Goal: Information Seeking & Learning: Learn about a topic

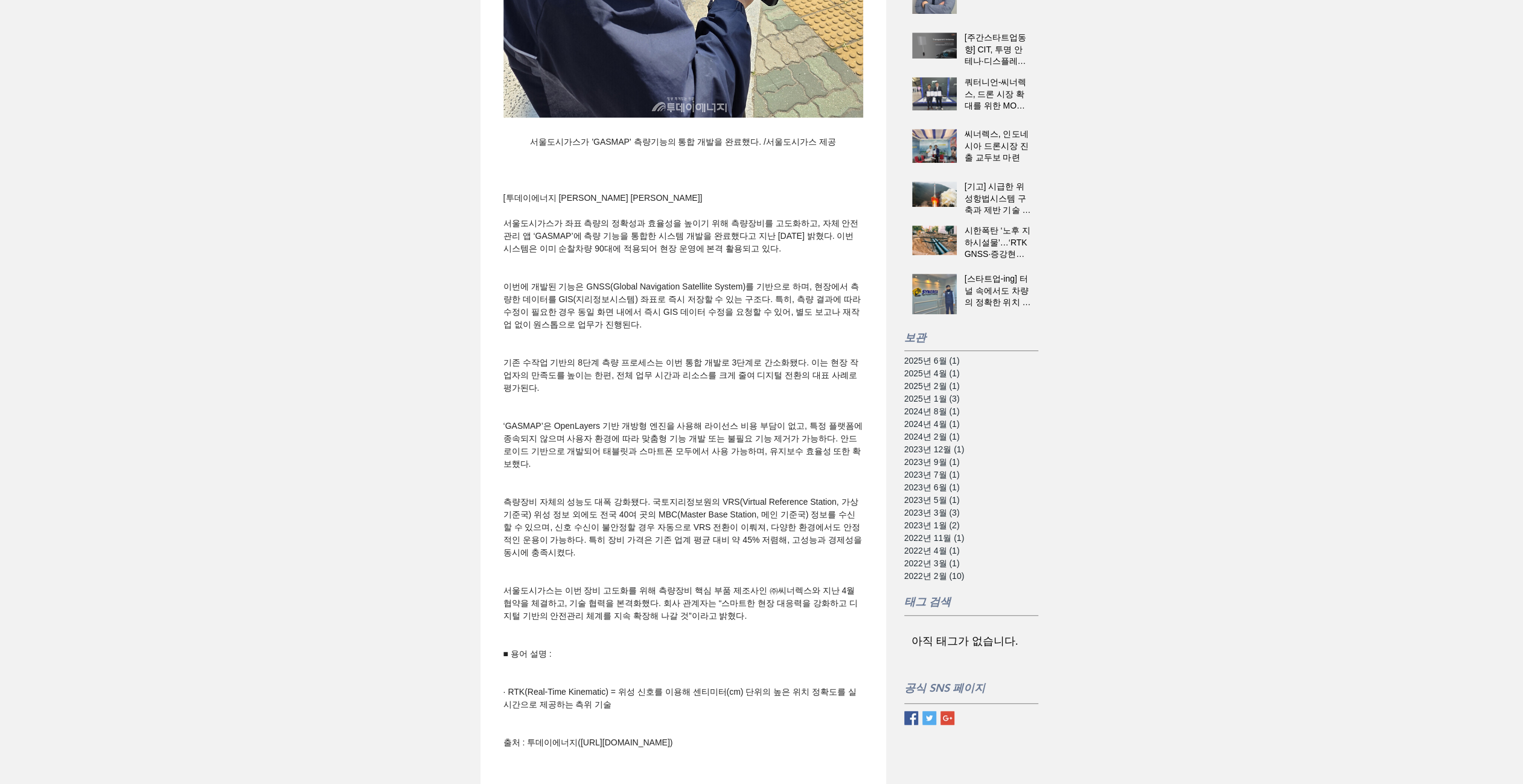
scroll to position [603, 0]
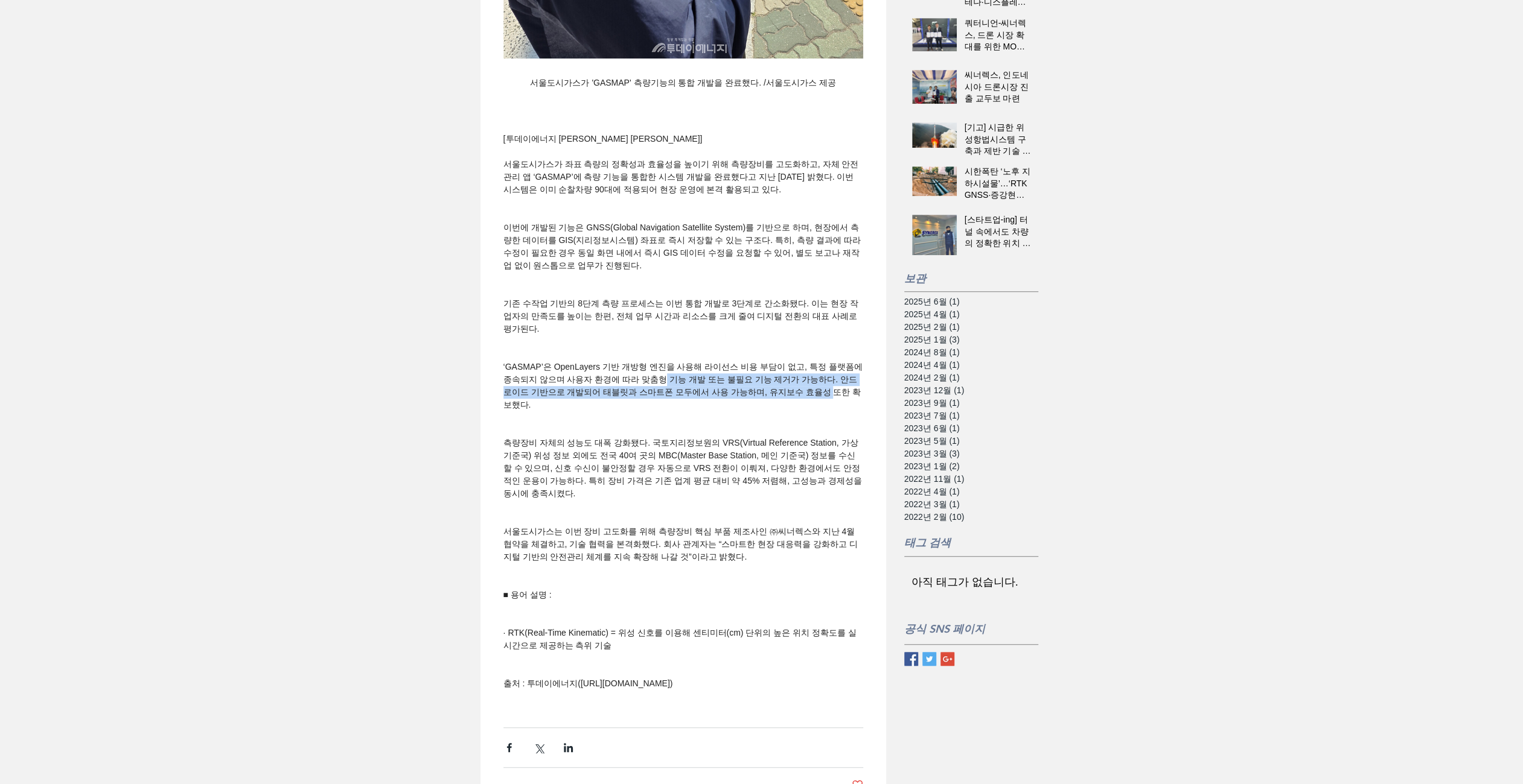
drag, startPoint x: 682, startPoint y: 412, endPoint x: 859, endPoint y: 422, distance: 177.3
click at [859, 411] on span "‘GASMAP’은 OpenLayers 기반 개방형 엔진을 사용해 라이선스 비용 부담이 없고, 특정 플랫폼에 종속되지 않으며 사용자 환경에 따라…" at bounding box center [683, 386] width 359 height 51
click at [682, 424] on span "main content" at bounding box center [683, 417] width 359 height 13
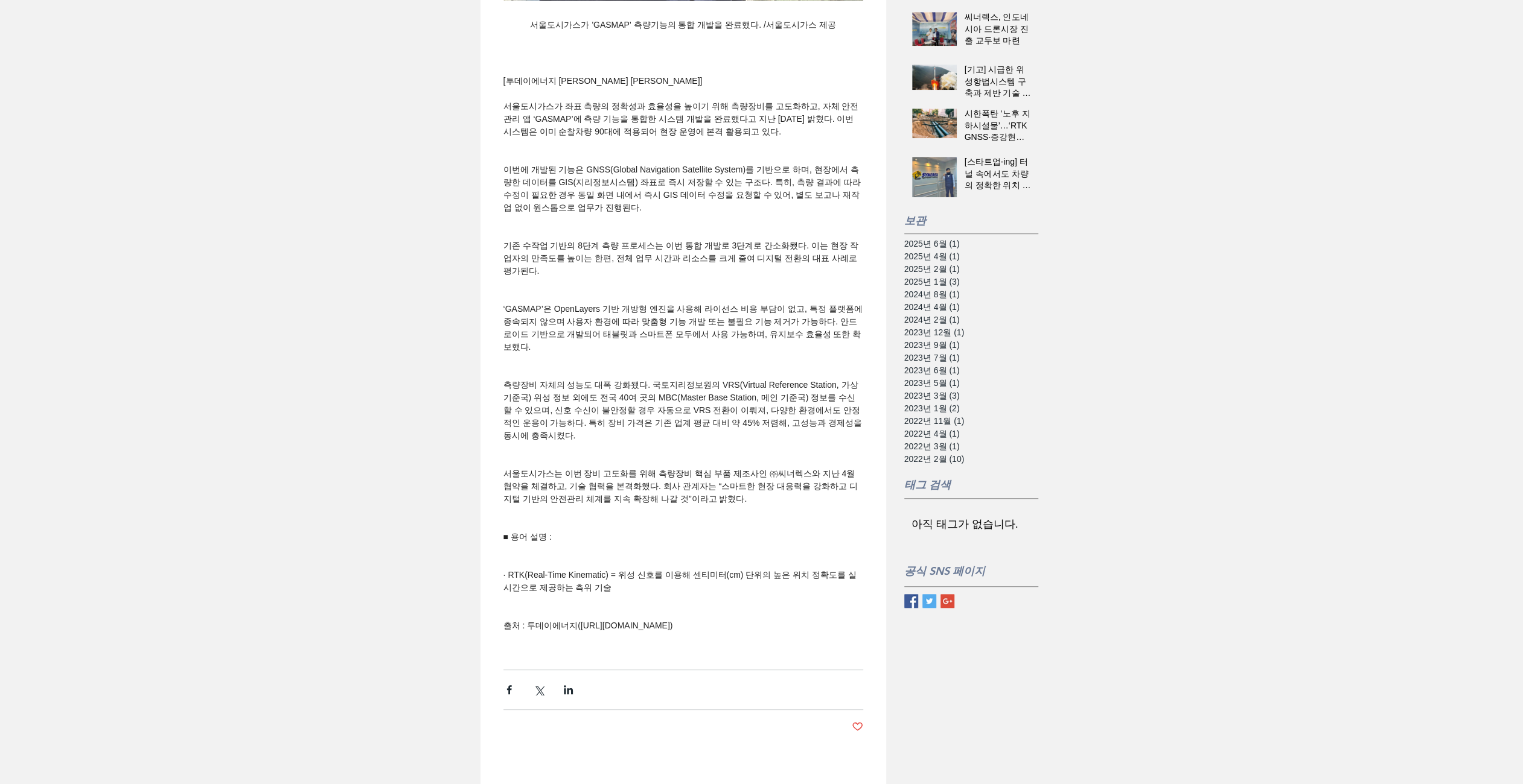
scroll to position [724, 0]
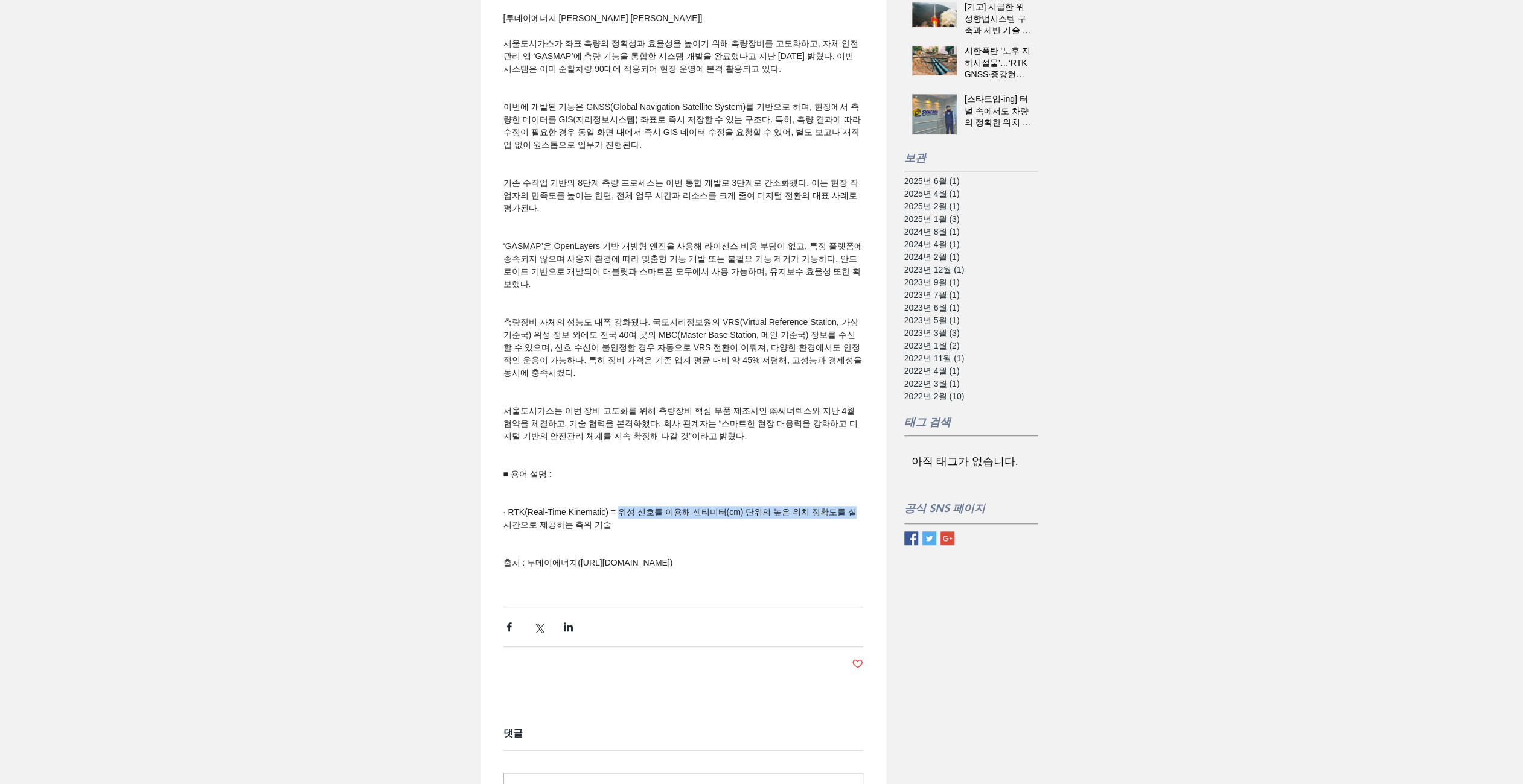
drag, startPoint x: 616, startPoint y: 539, endPoint x: 883, endPoint y: 543, distance: 267.0
click at [883, 543] on div "서울도시가스, ‘스마트 측량’ 시대 연다… GASMAP 기능 통합 완료 peterjdpark [DATE] 2분 분량 개방형 GIS 플랫폼으로 …" at bounding box center [683, 101] width 405 height 1486
click at [645, 530] on span "· RTK(Real-Time Kinematic) = 위성 신호를 이용해 센티미터(cm) 단위의 높은 위치 정확도를 실시간으로 제공하는 측위 기술" at bounding box center [680, 519] width 353 height 22
drag, startPoint x: 617, startPoint y: 543, endPoint x: 863, endPoint y: 551, distance: 246.1
click at [863, 532] on div "· RTK(Real-Time Kinematic) = 위성 신호를 이용해 센티미터(cm) 단위의 높은 위치 정확도를 실시간으로 제공하는 측위 기술" at bounding box center [684, 518] width 381 height 25
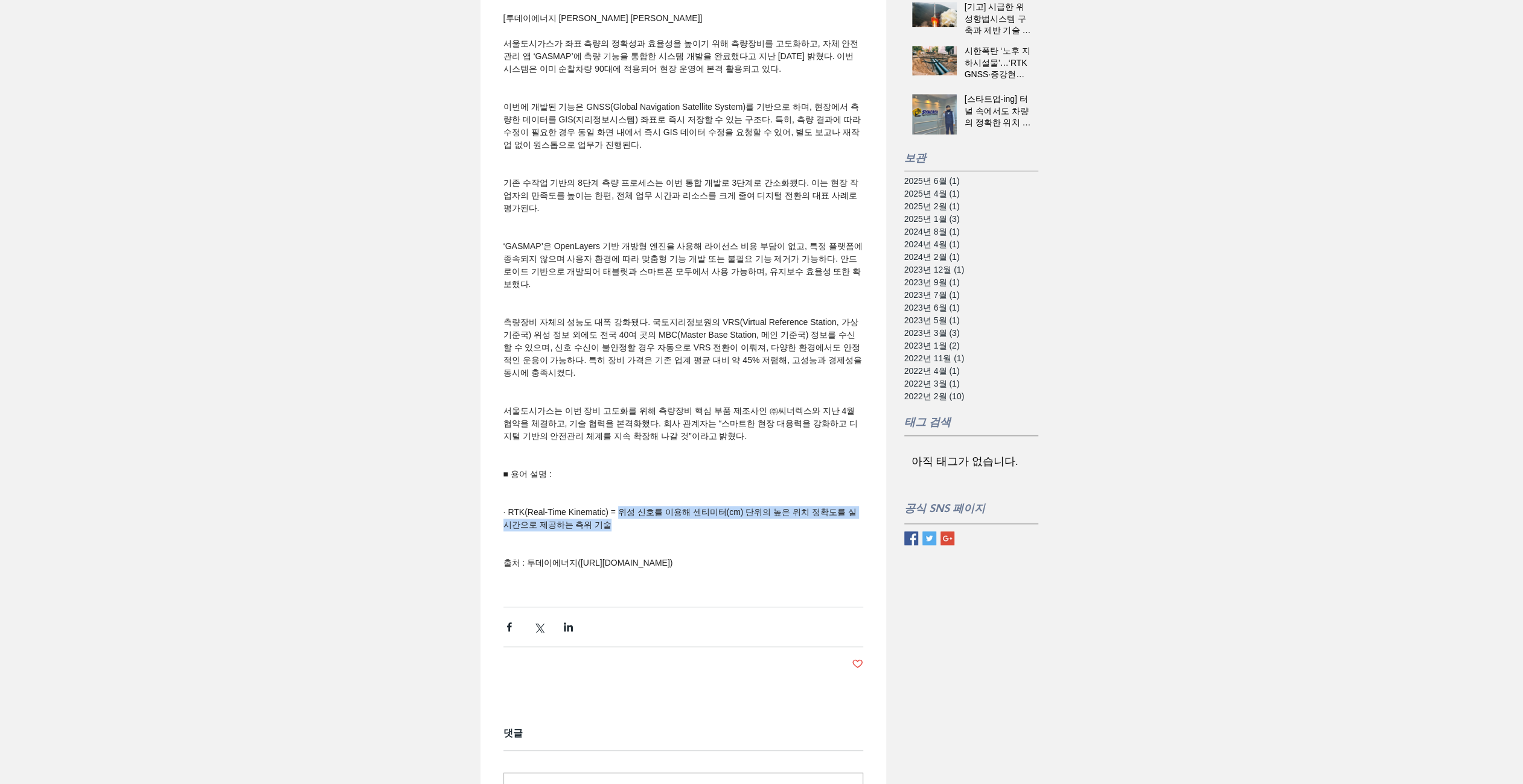
click at [747, 530] on span "· RTK(Real-Time Kinematic) = 위성 신호를 이용해 센티미터(cm) 단위의 높은 위치 정확도를 실시간으로 제공하는 측위 기술" at bounding box center [680, 519] width 353 height 22
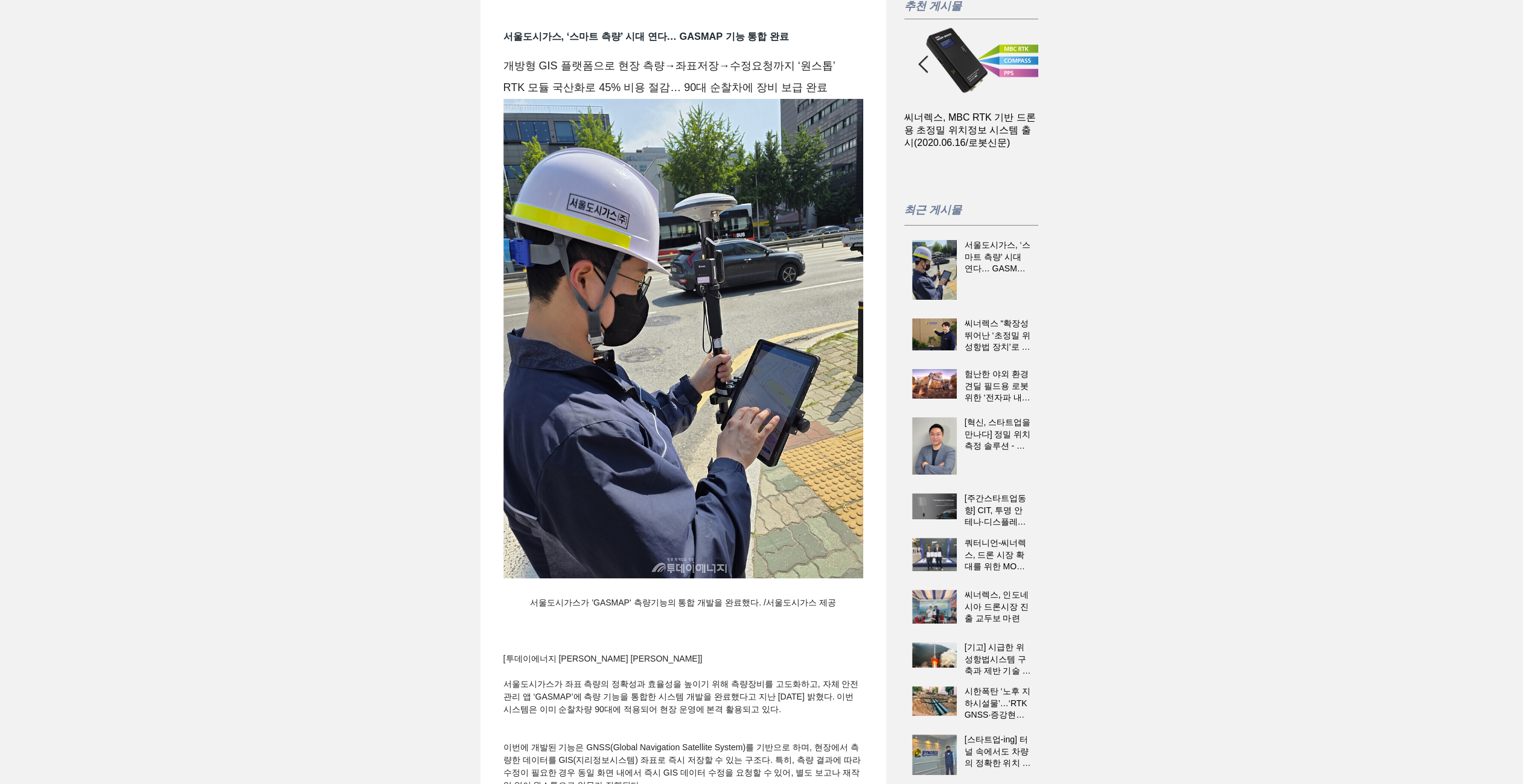
scroll to position [0, 0]
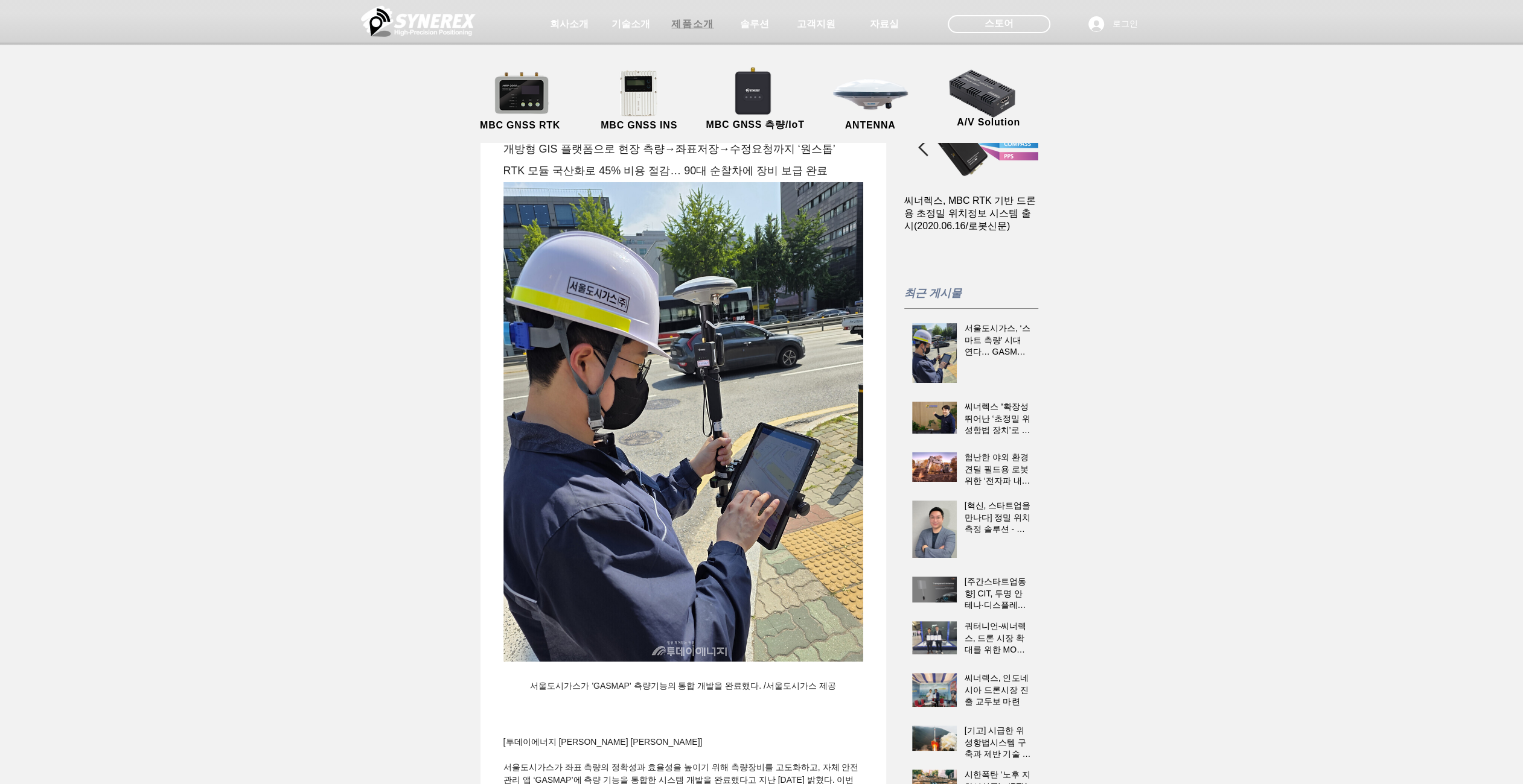
click at [697, 24] on span "제품소개" at bounding box center [693, 24] width 42 height 13
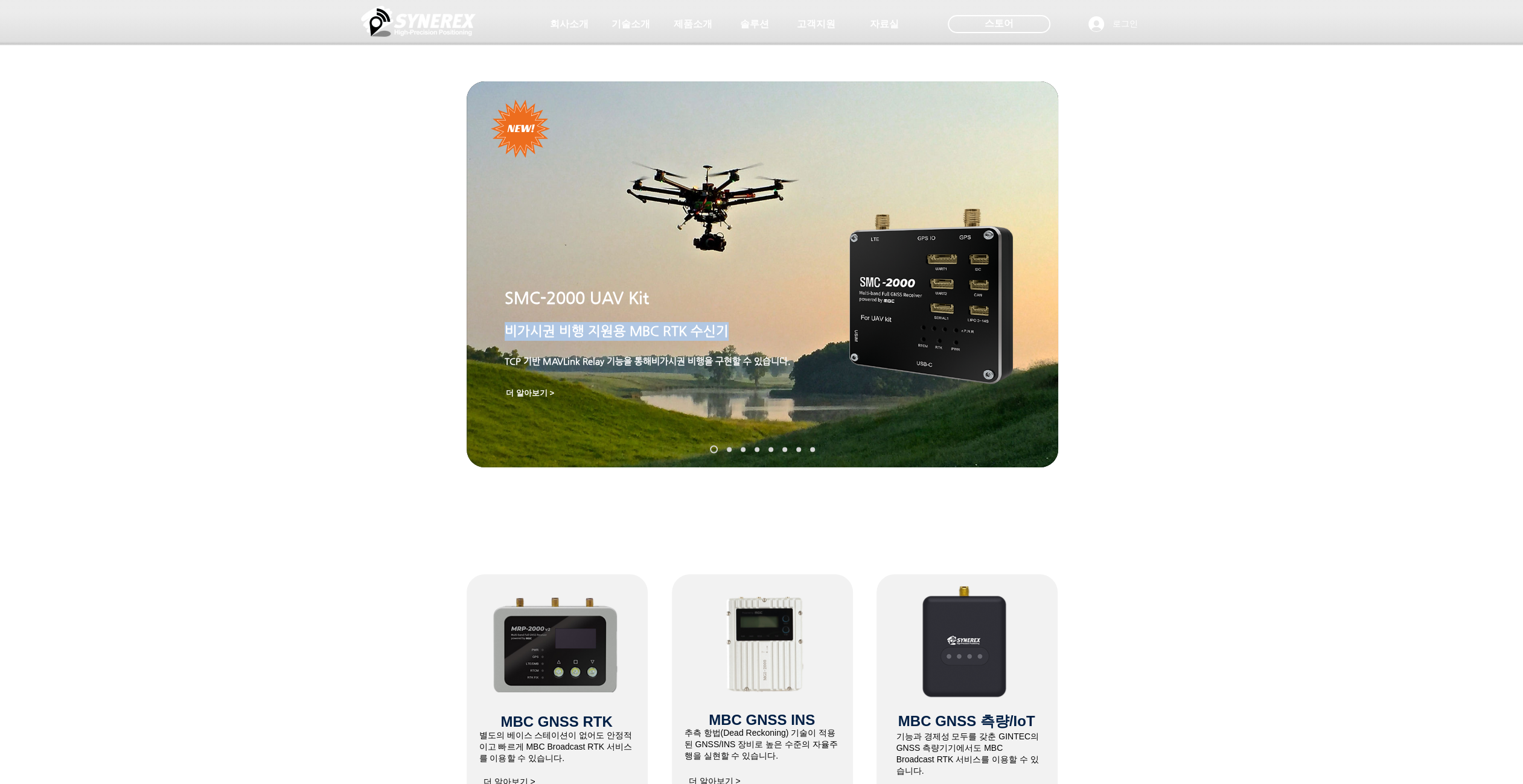
drag, startPoint x: 505, startPoint y: 332, endPoint x: 814, endPoint y: 336, distance: 309.0
click at [814, 336] on p "비가시권 비행 지원 용 MBC RTK 수신기" at bounding box center [676, 331] width 341 height 19
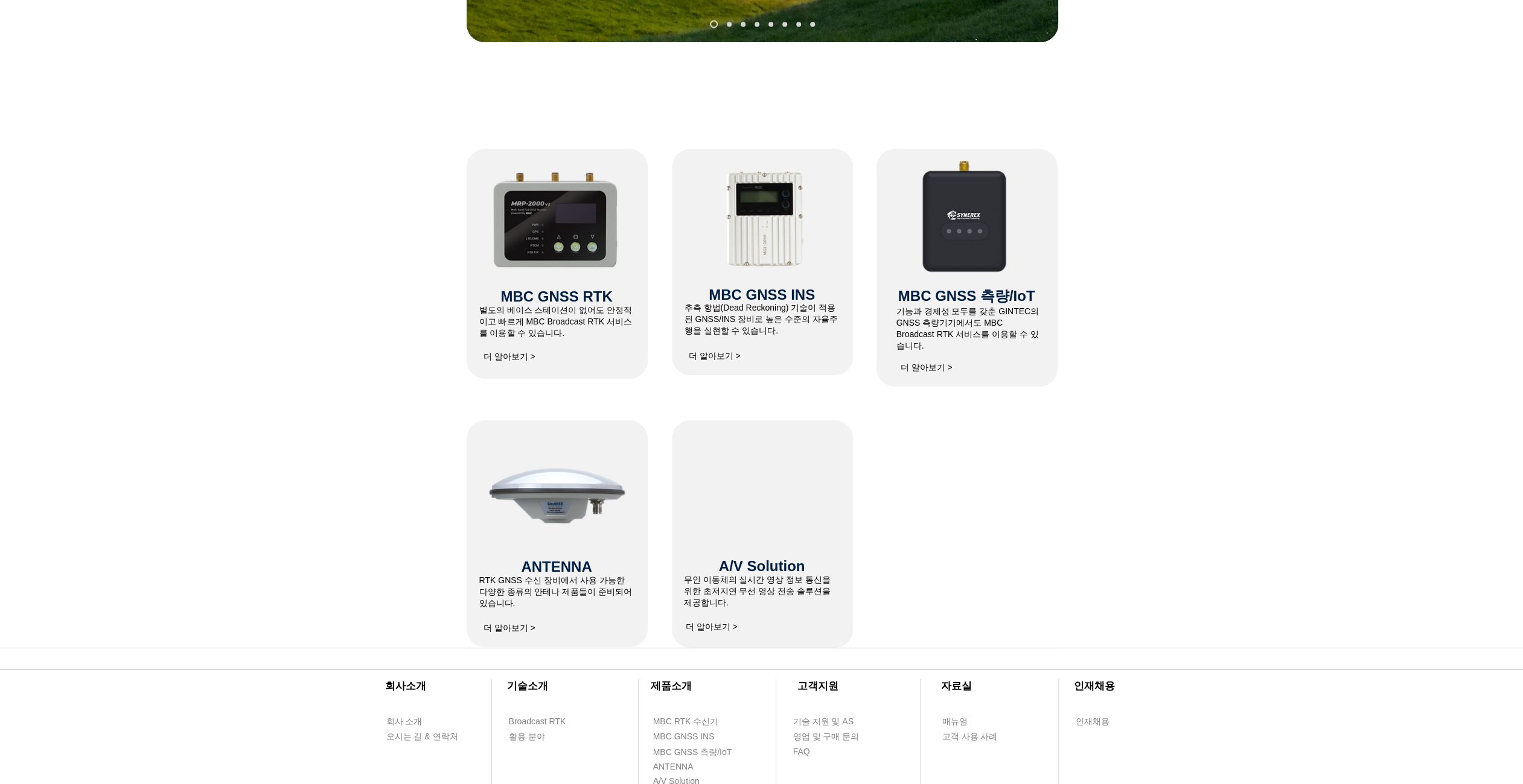
scroll to position [64, 0]
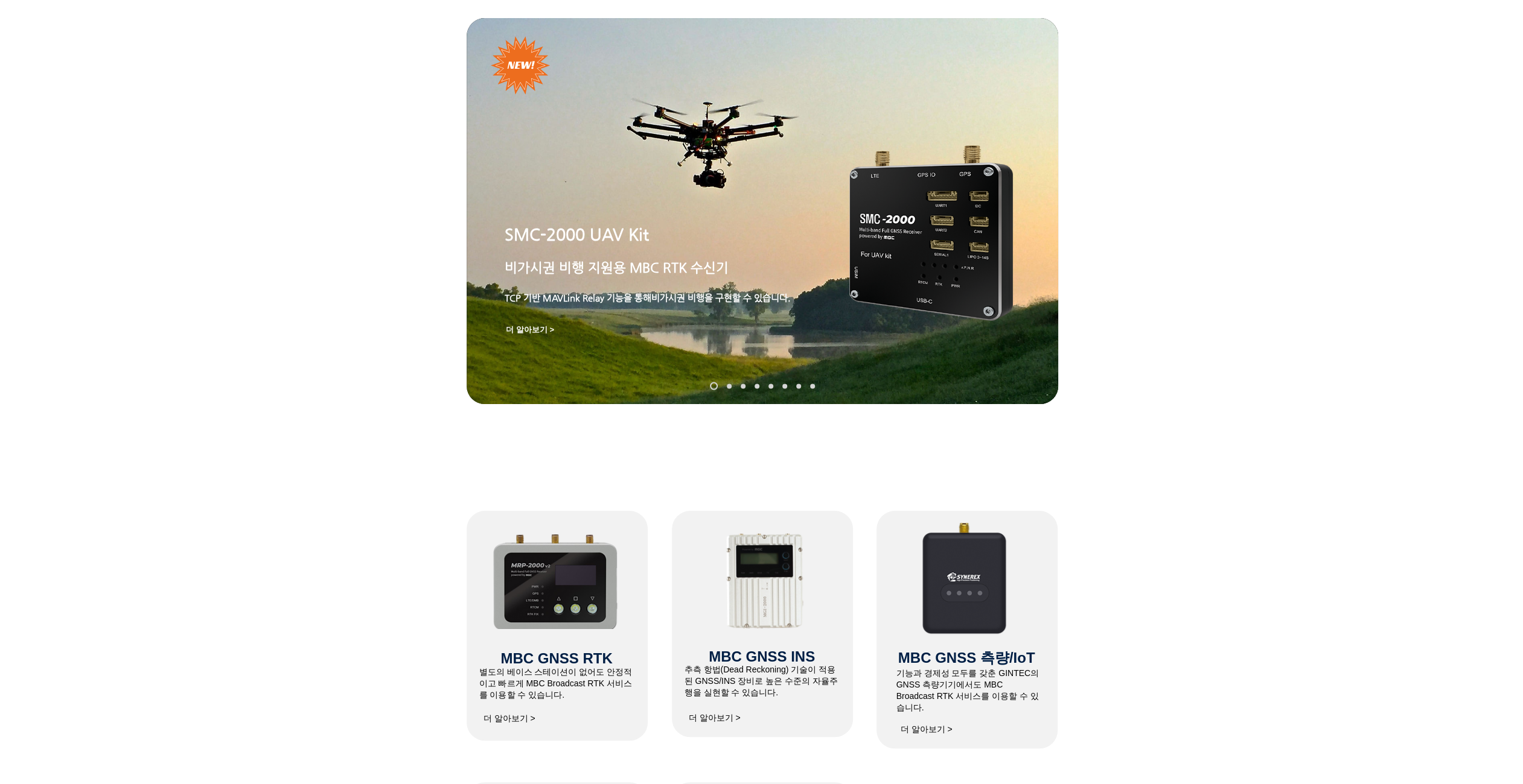
click at [709, 386] on nav "슬라이드" at bounding box center [762, 386] width 114 height 8
click at [710, 386] on link "SMC-2000" at bounding box center [714, 386] width 8 height 8
click at [726, 386] on nav "슬라이드" at bounding box center [762, 386] width 114 height 8
click at [760, 386] on nav "슬라이드" at bounding box center [762, 386] width 114 height 8
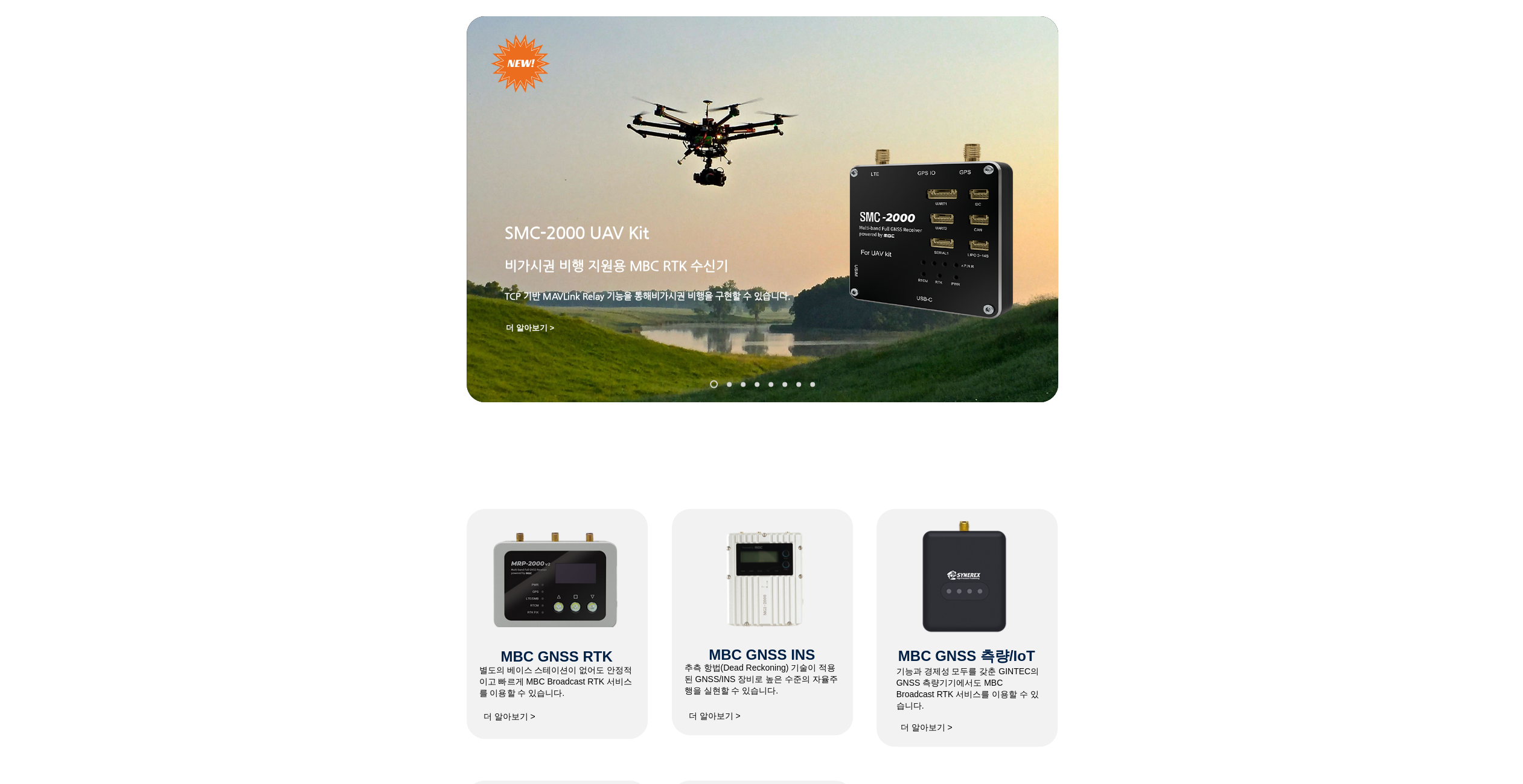
scroll to position [0, 0]
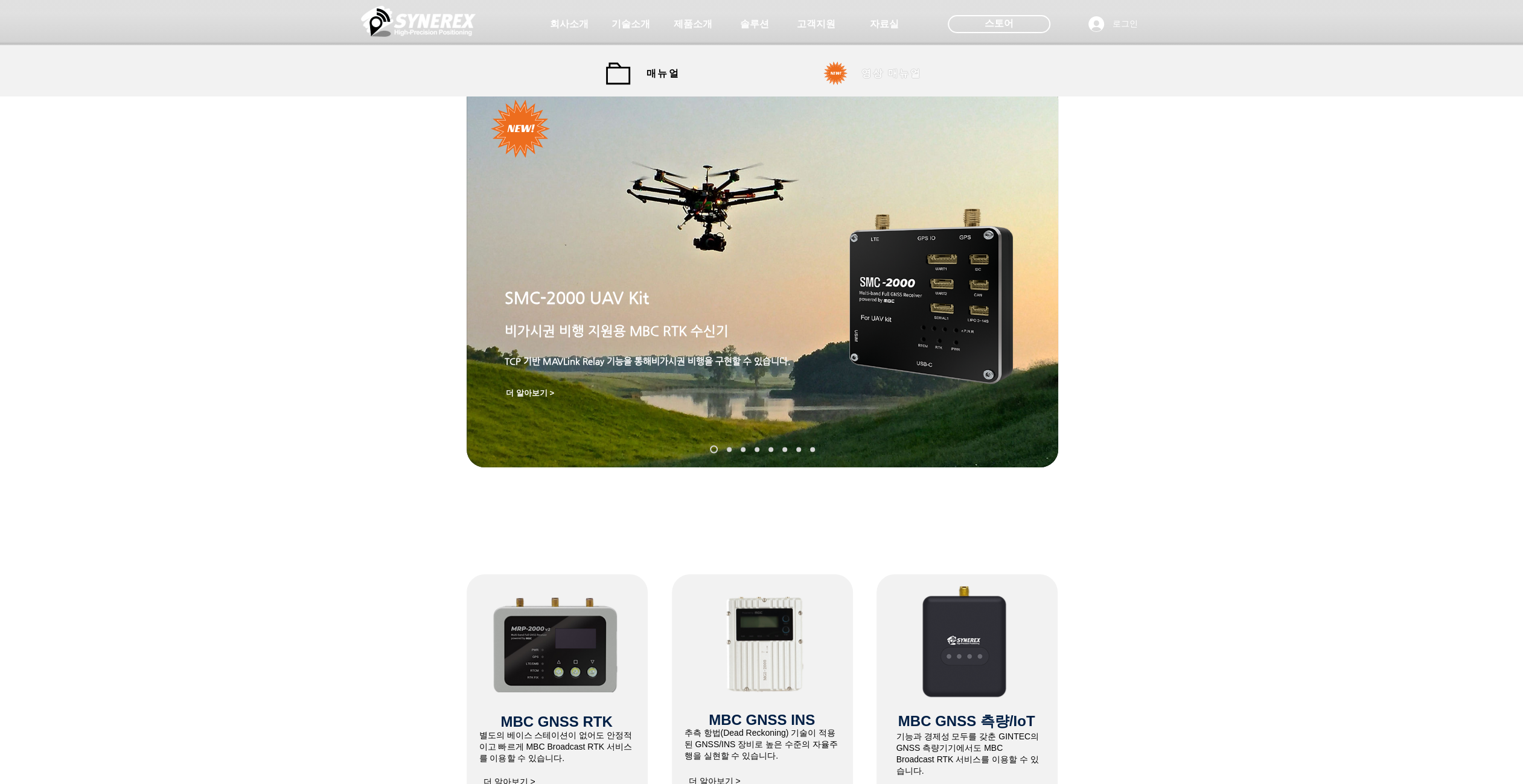
click at [892, 71] on span "영상 매뉴얼" at bounding box center [891, 74] width 60 height 13
click at [885, 76] on span "영상 매뉴얼" at bounding box center [891, 74] width 60 height 13
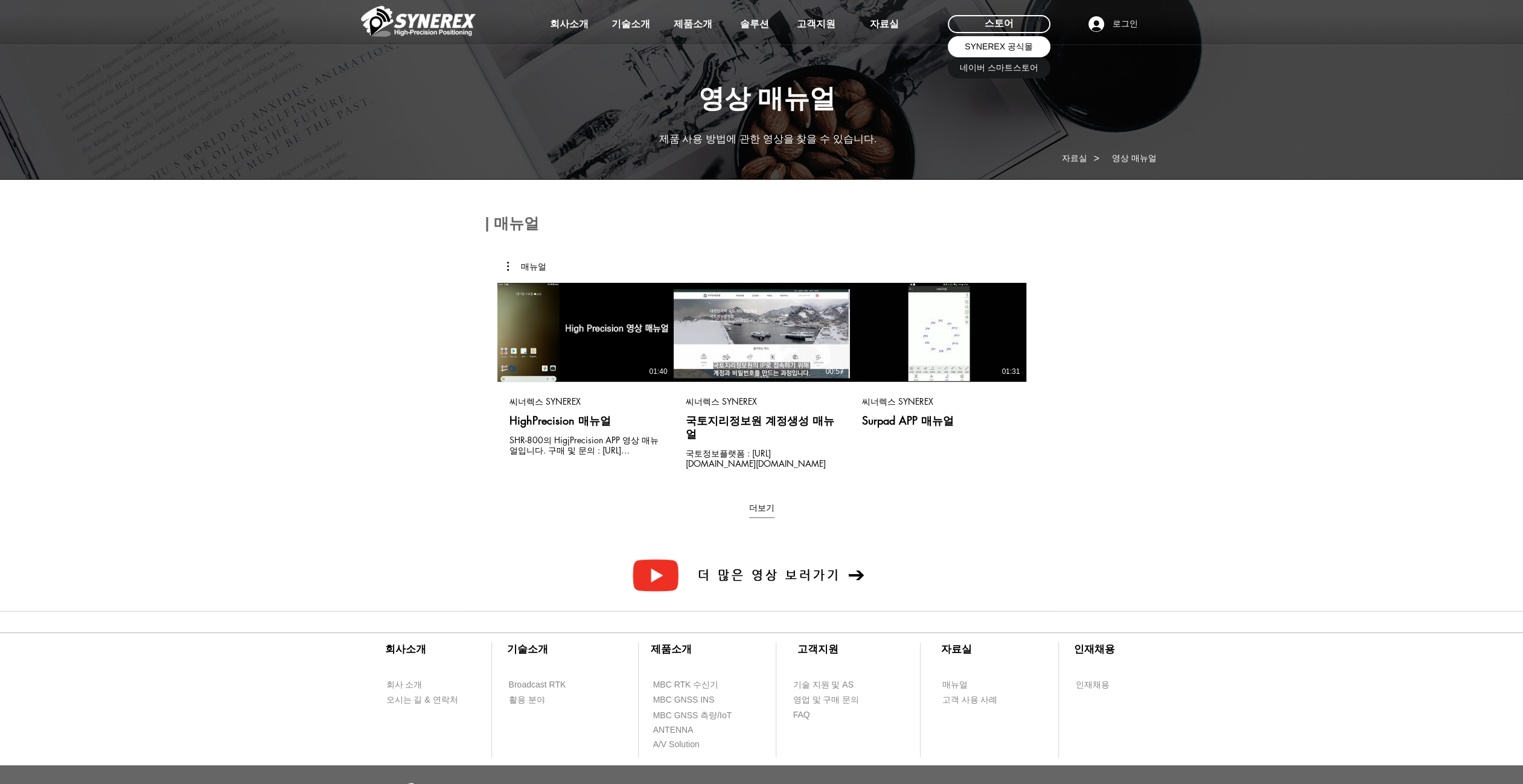
click at [1000, 48] on span "SYNEREX 공식몰" at bounding box center [998, 47] width 68 height 12
